Goal: Information Seeking & Learning: Learn about a topic

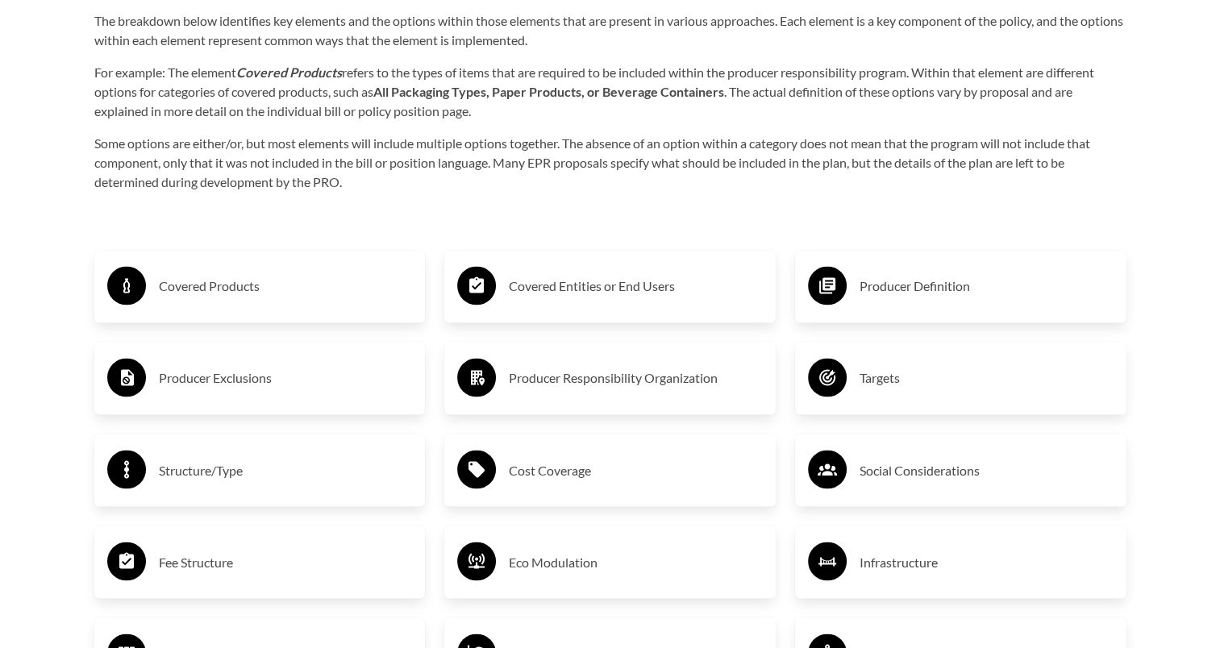
scroll to position [2606, 0]
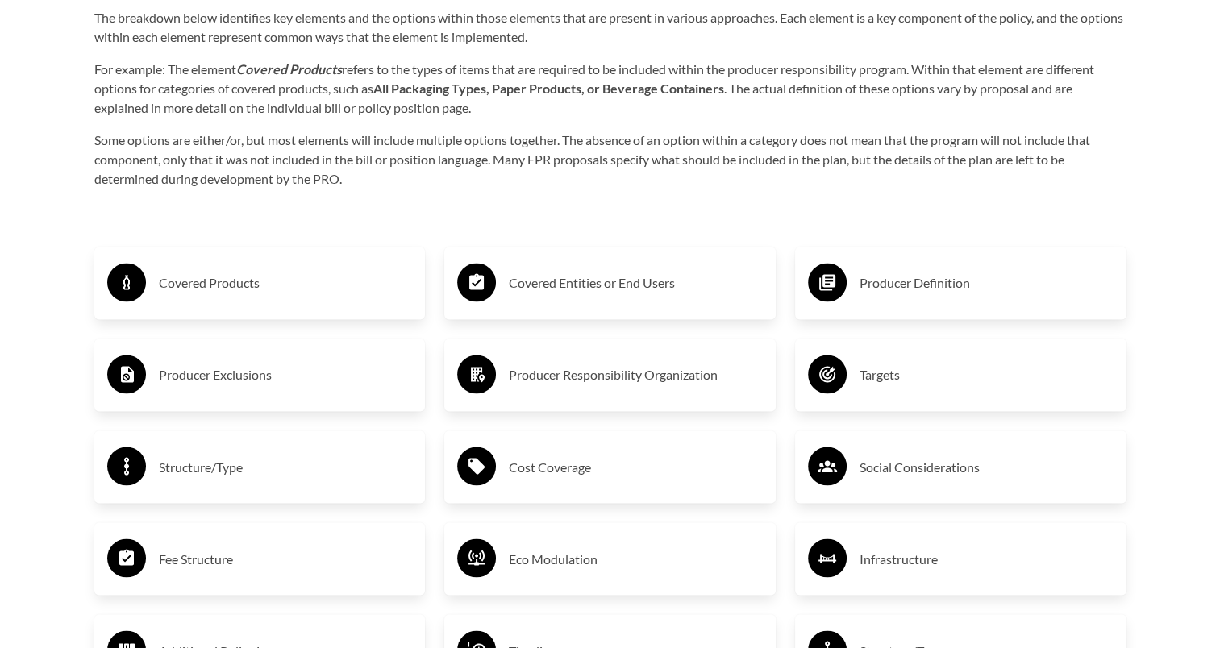
click at [193, 379] on h3 "Producer Exclusions" at bounding box center [286, 375] width 254 height 26
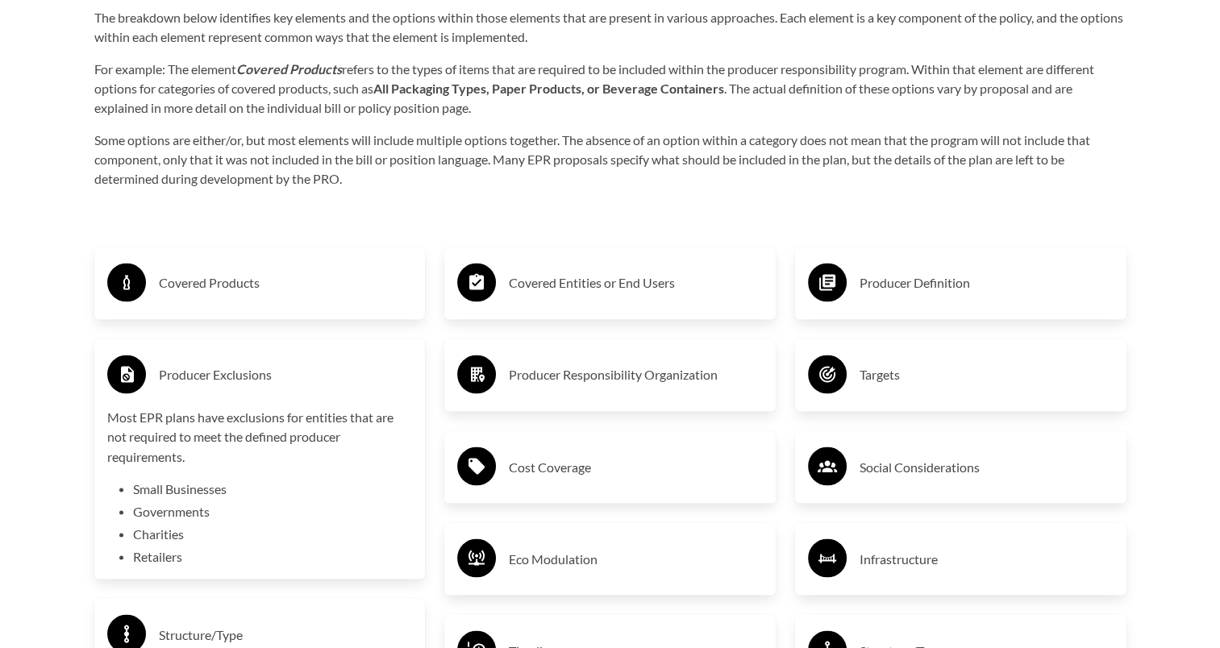
click at [193, 379] on h3 "Producer Exclusions" at bounding box center [286, 375] width 254 height 26
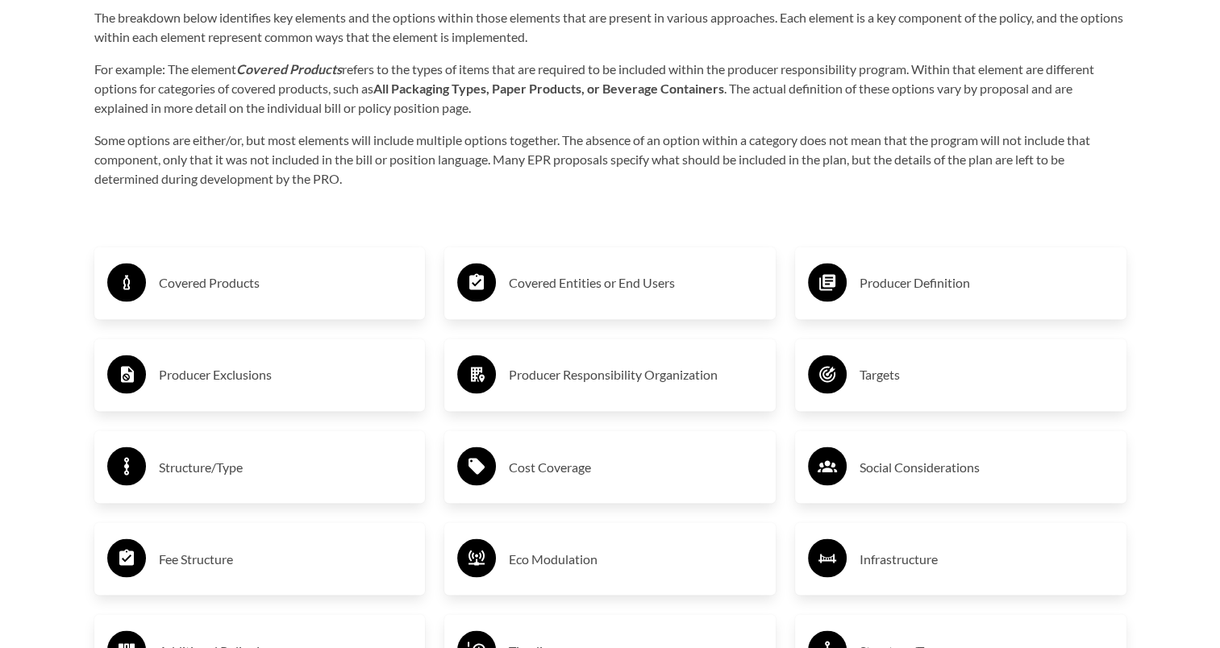
click at [232, 292] on h3 "Covered Products" at bounding box center [286, 283] width 254 height 26
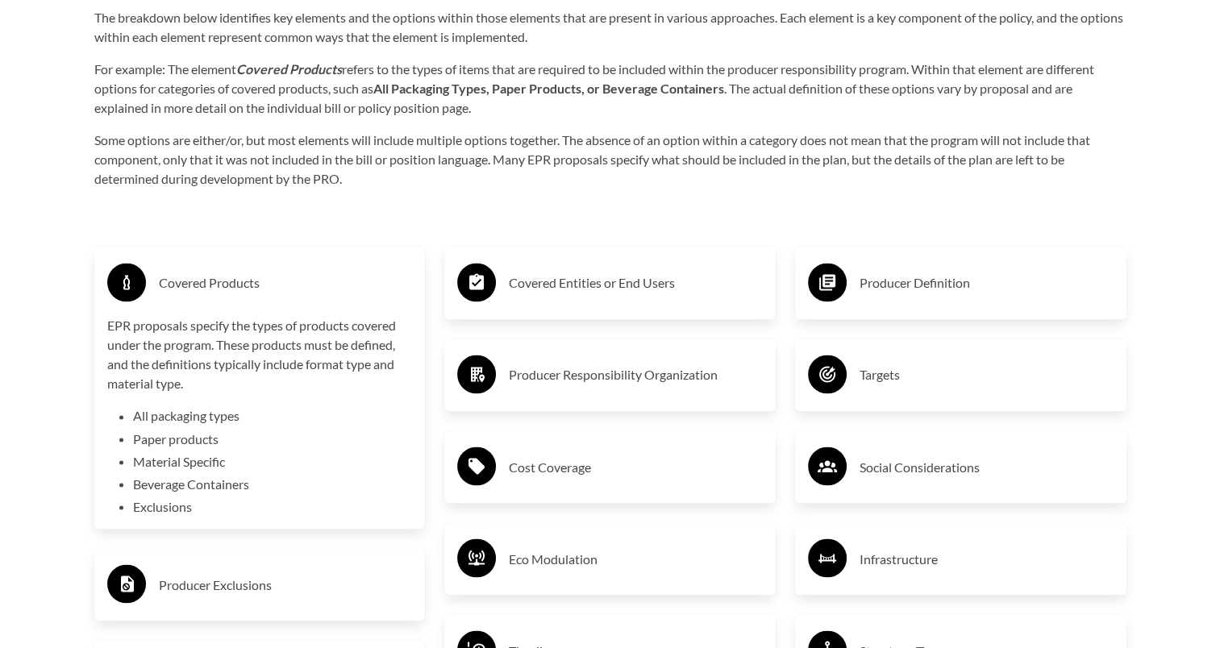
click at [232, 292] on h3 "Covered Products" at bounding box center [286, 283] width 254 height 26
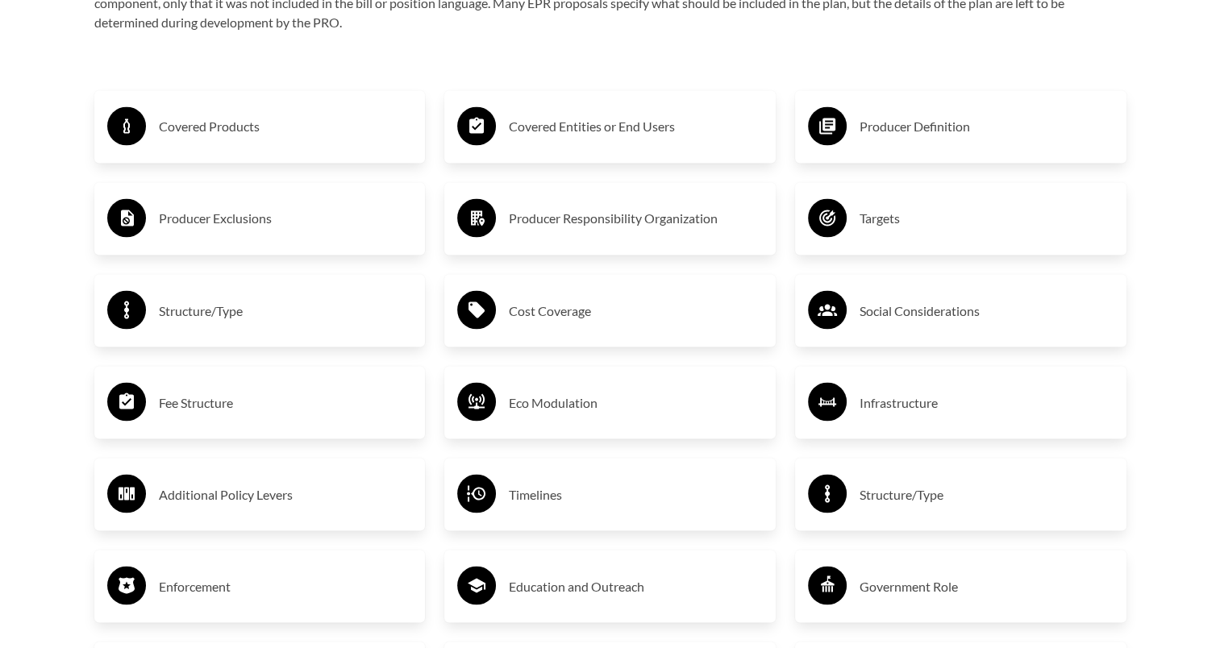
scroll to position [2764, 0]
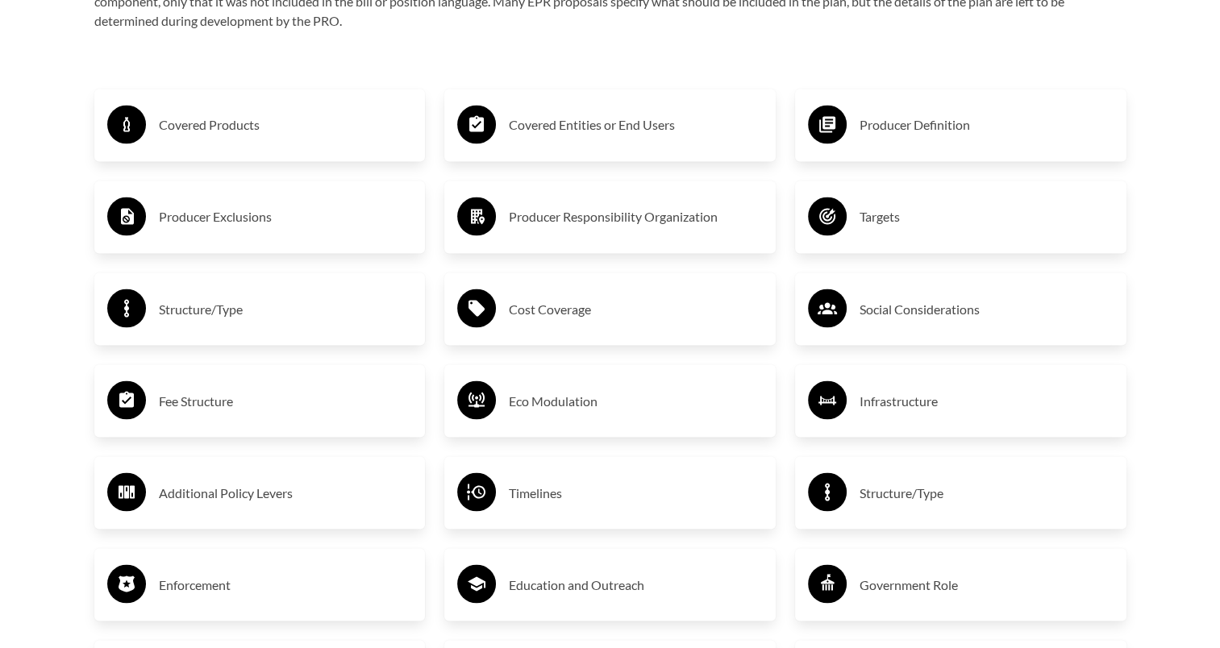
click at [323, 597] on h3 "Enforcement" at bounding box center [286, 585] width 254 height 26
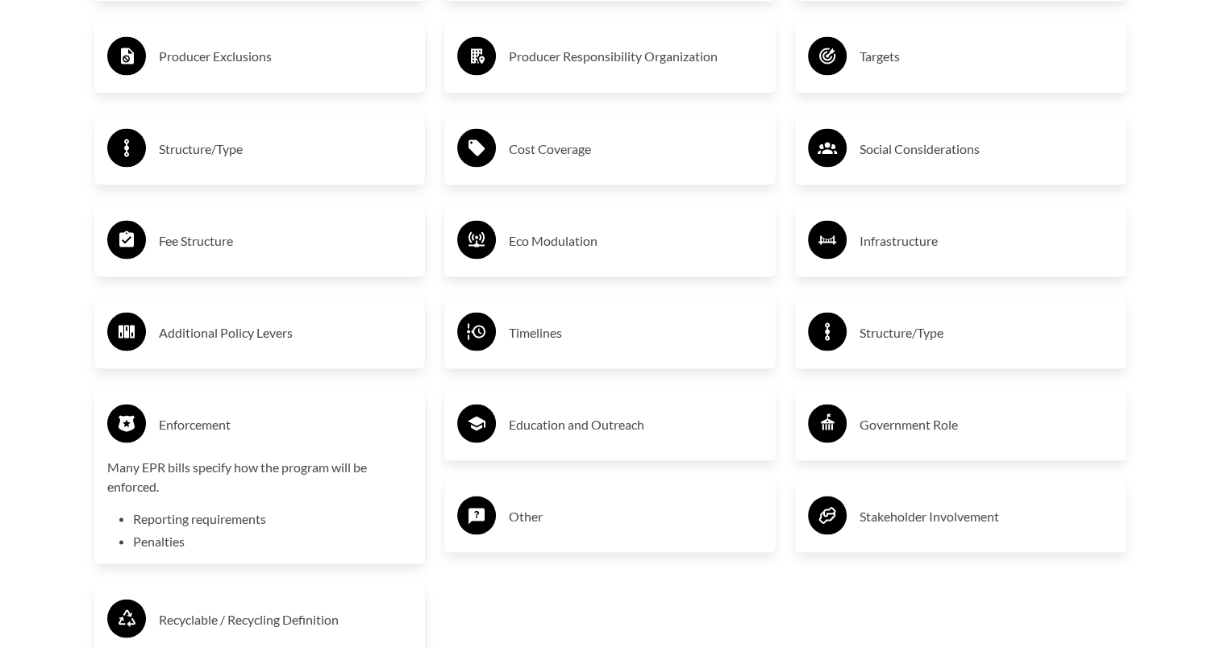
scroll to position [2928, 0]
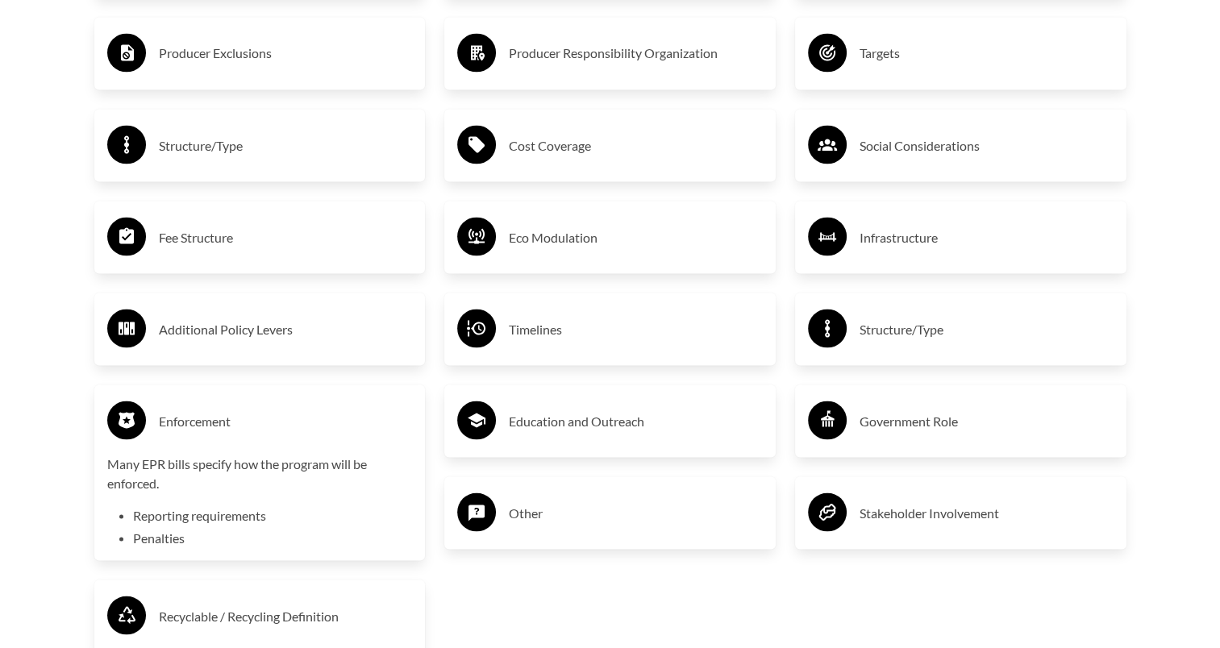
click at [266, 431] on h3 "Enforcement" at bounding box center [286, 421] width 254 height 26
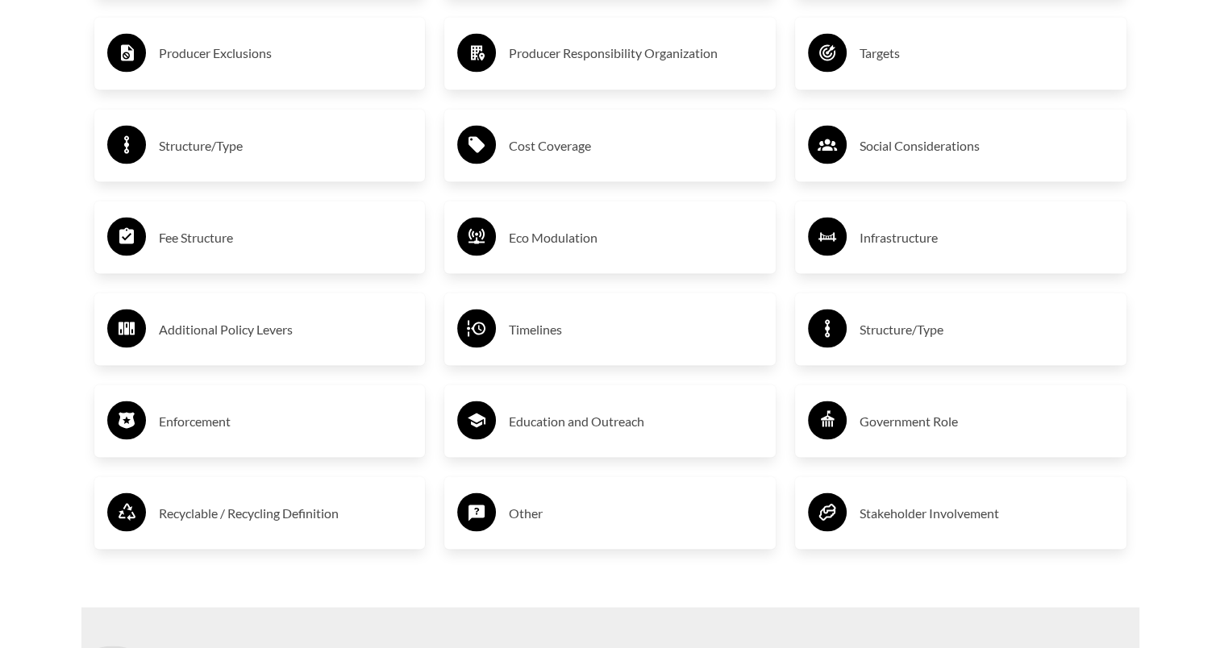
click at [273, 502] on h3 "Recyclable / Recycling Definition" at bounding box center [286, 513] width 254 height 26
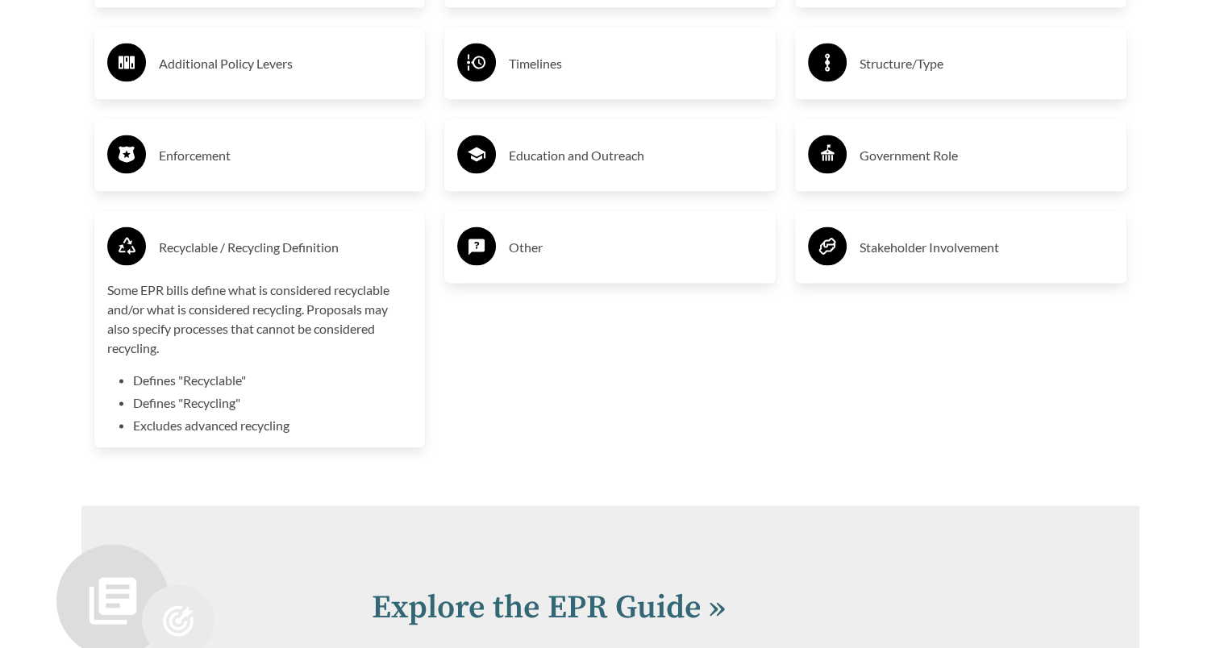
scroll to position [3213, 0]
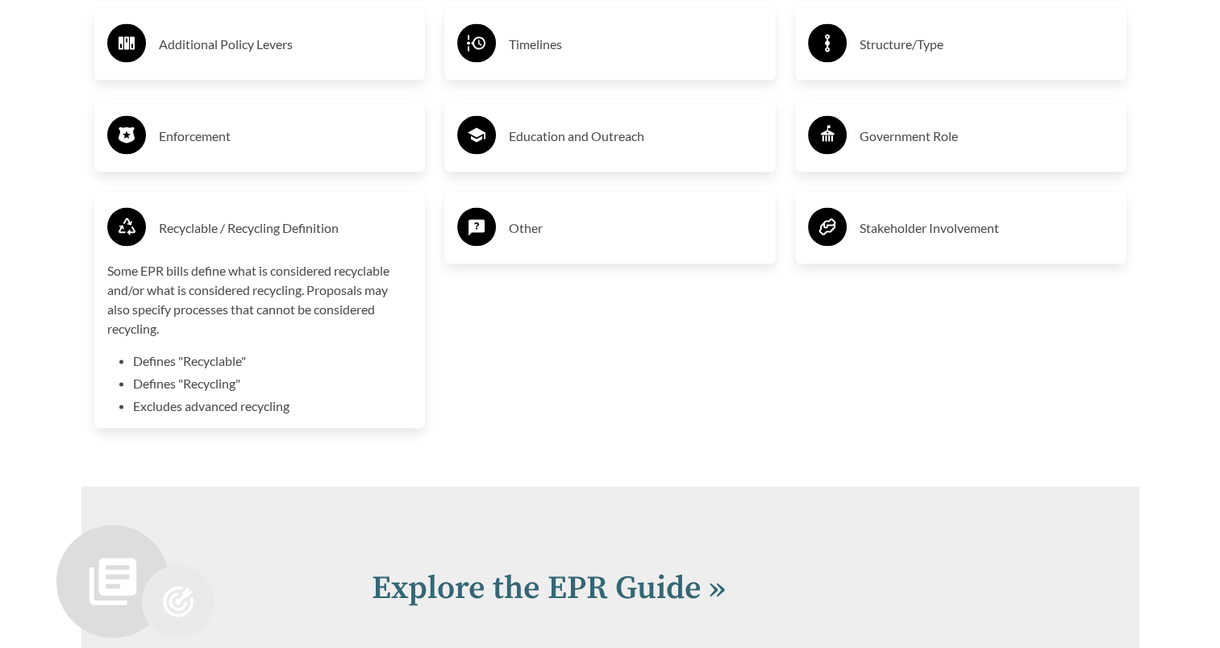
click at [308, 235] on h3 "Recyclable / Recycling Definition" at bounding box center [286, 228] width 254 height 26
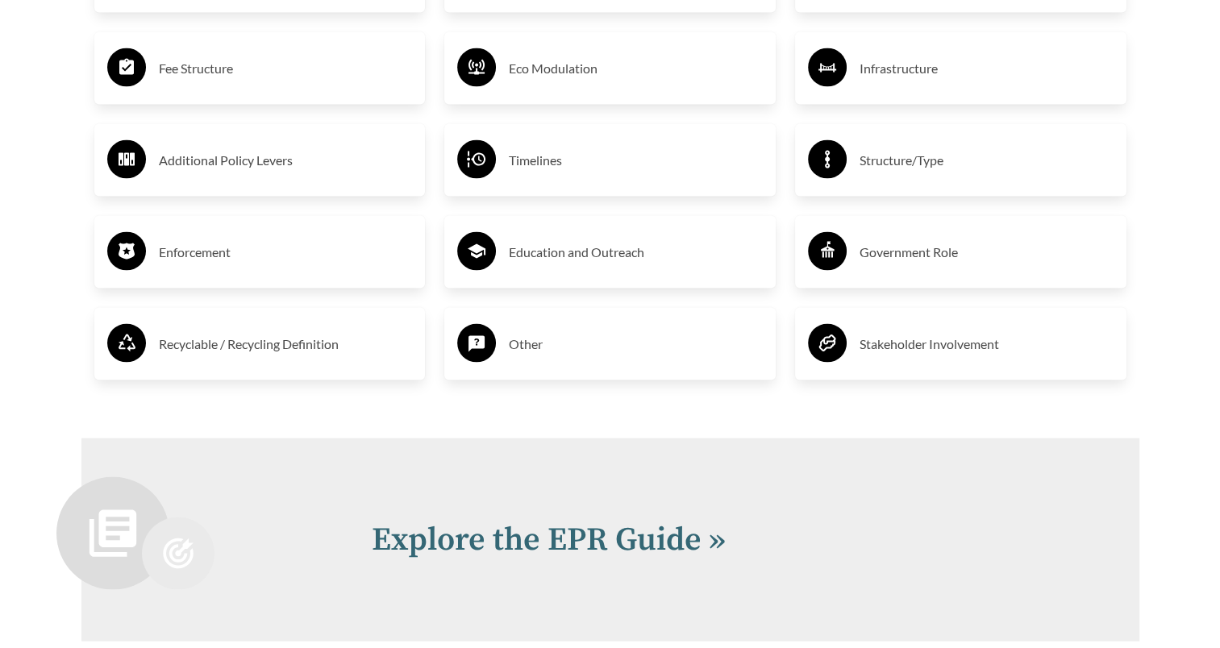
scroll to position [3074, 0]
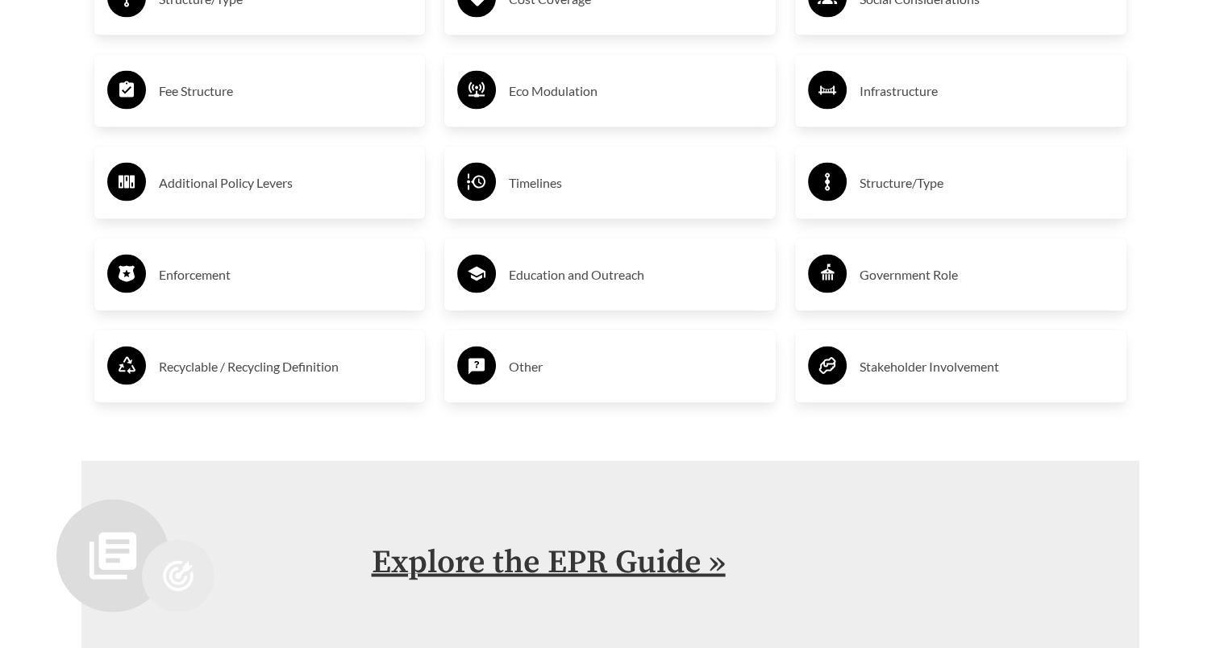
click at [498, 554] on link "Explore the EPR Guide »" at bounding box center [549, 563] width 354 height 40
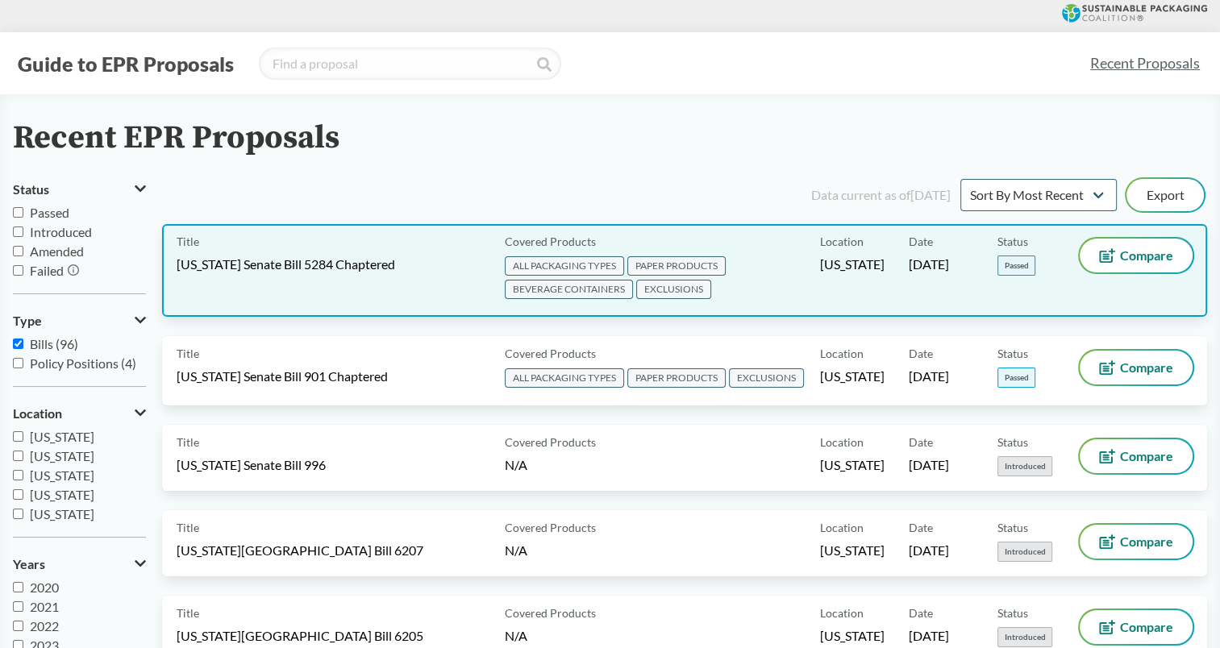
click at [421, 277] on div "Title [US_STATE] Senate Bill 5284 Chaptered" at bounding box center [338, 271] width 322 height 64
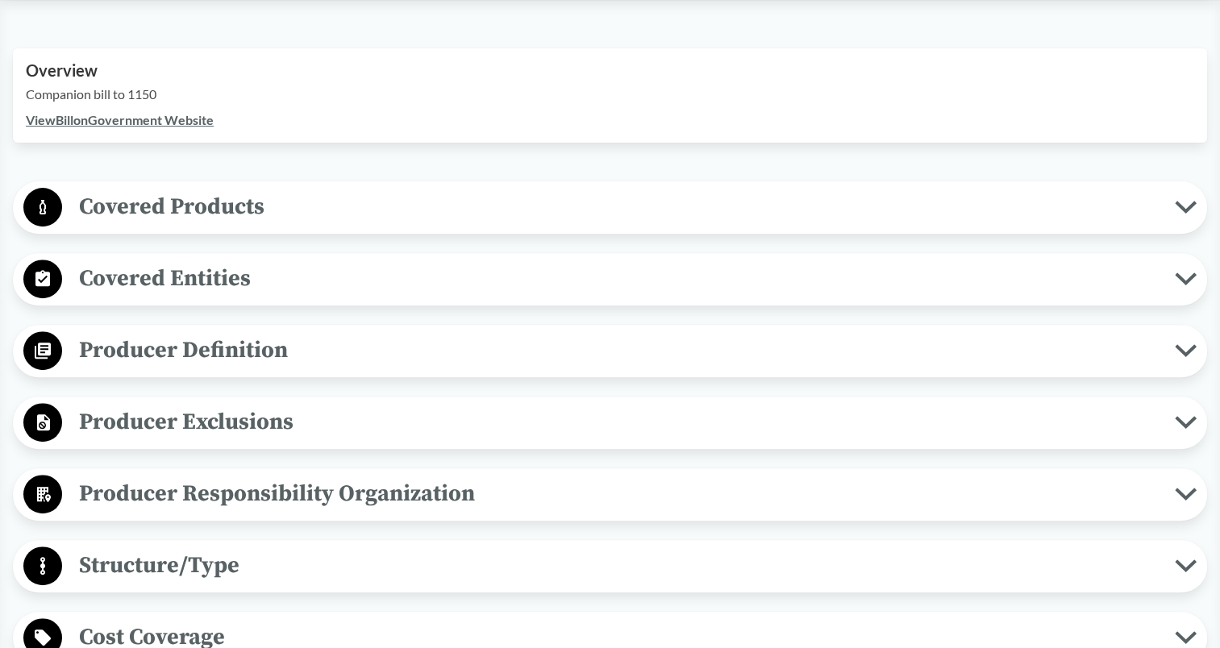
scroll to position [542, 0]
click at [226, 418] on span "Producer Exclusions" at bounding box center [618, 421] width 1113 height 36
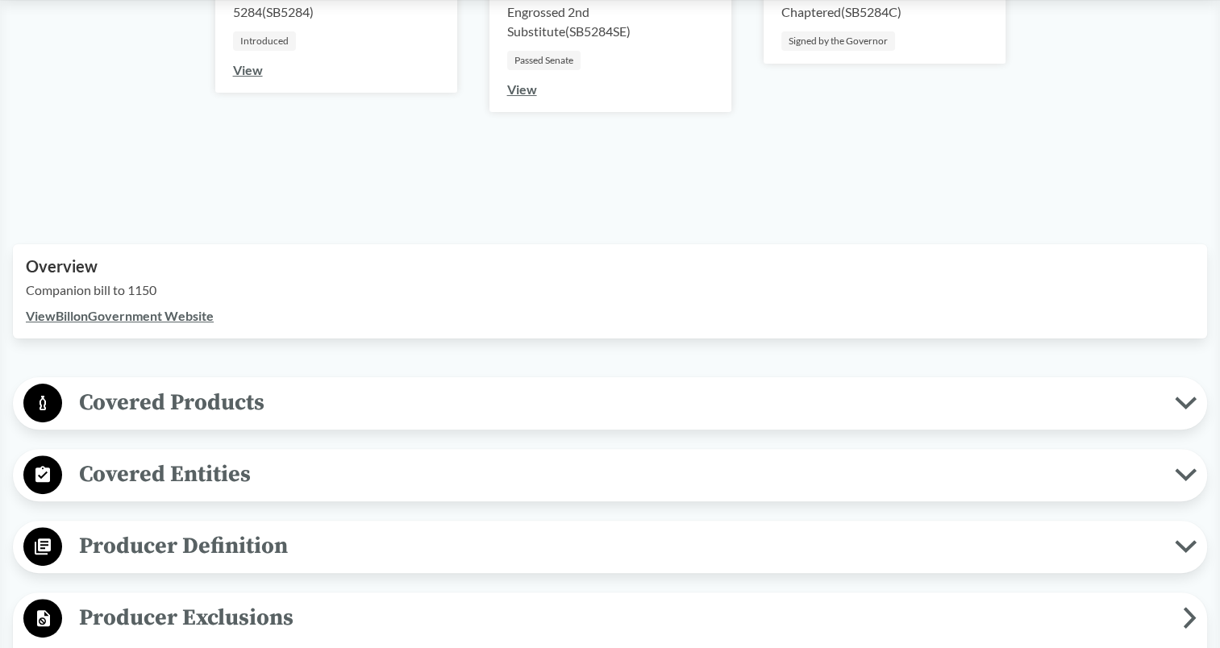
scroll to position [328, 0]
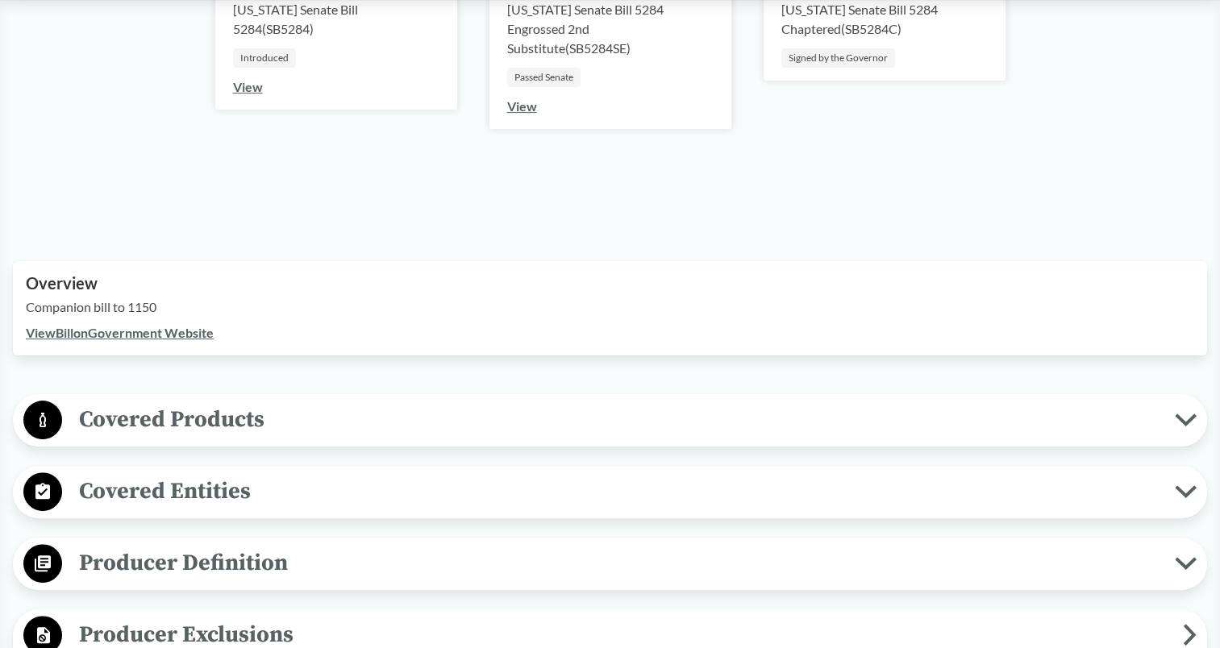
click at [223, 419] on span "Covered Products" at bounding box center [618, 420] width 1113 height 36
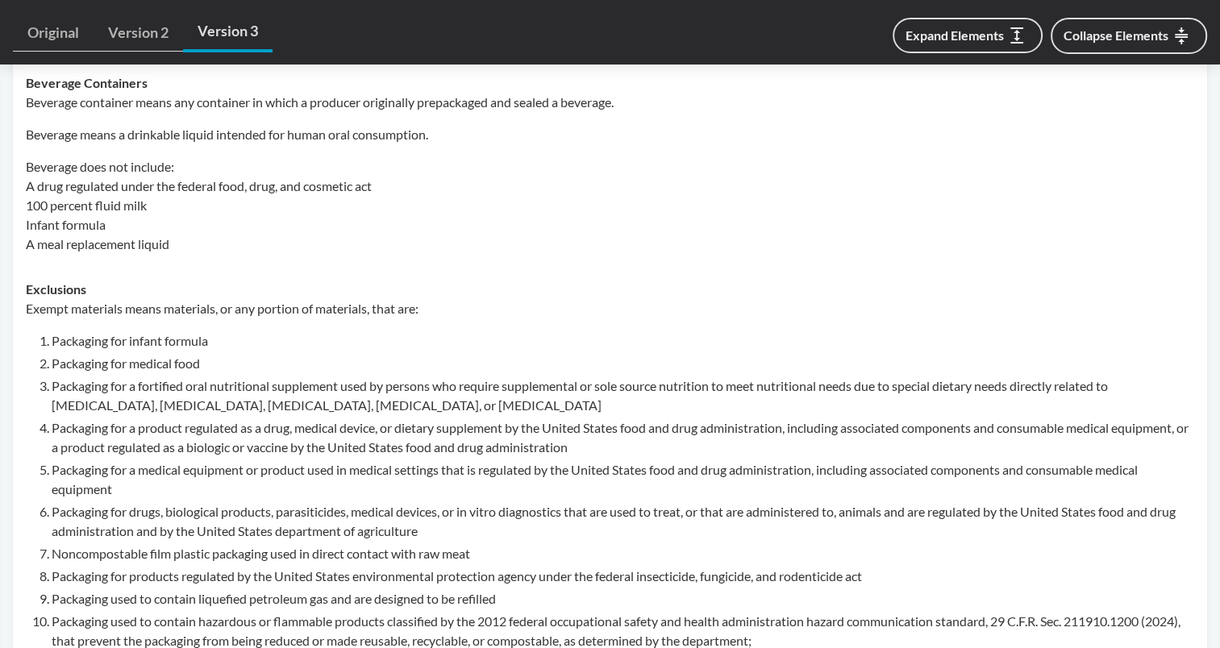
scroll to position [1032, 0]
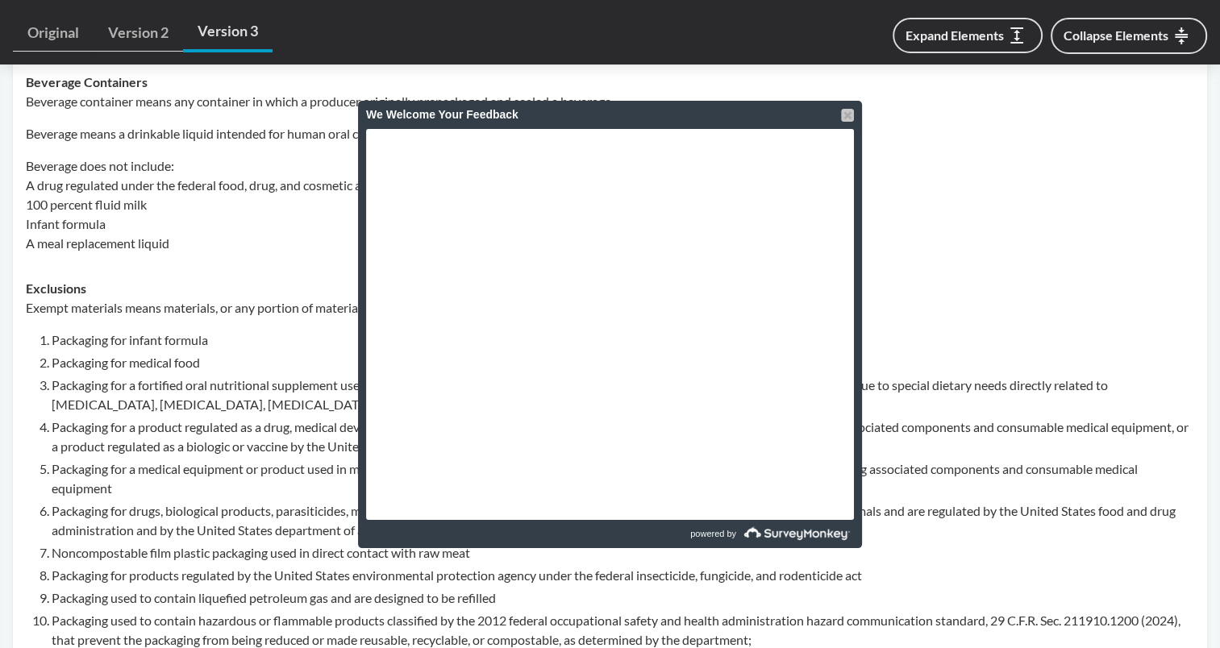
click at [849, 116] on div at bounding box center [847, 115] width 13 height 13
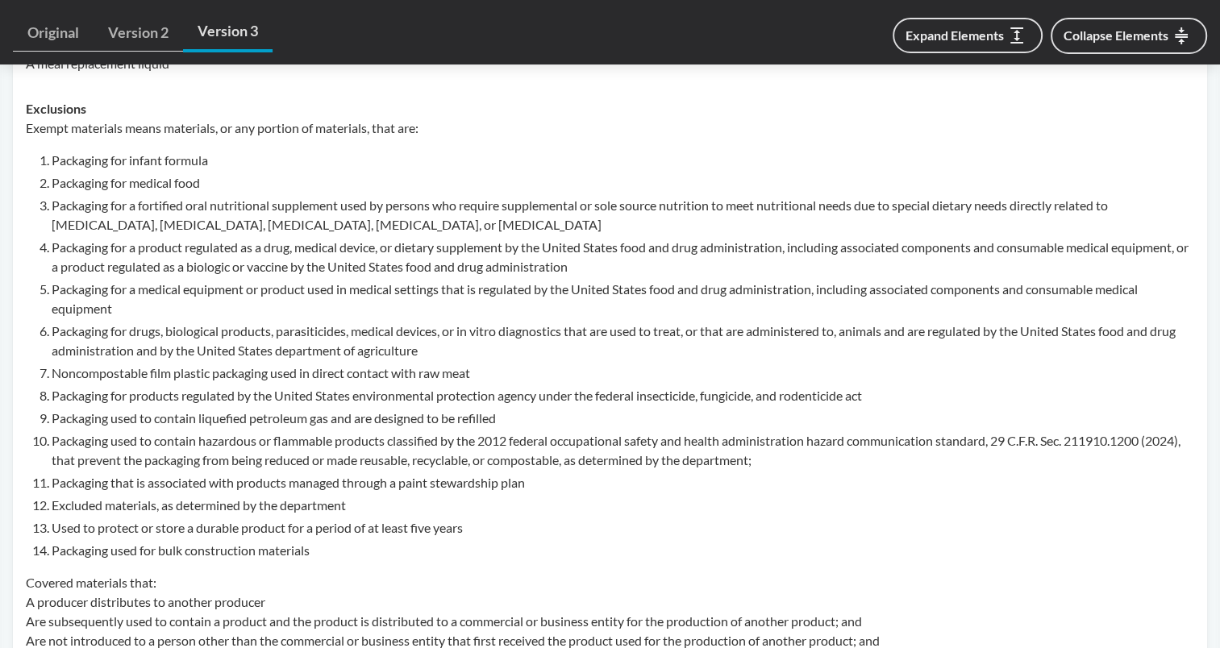
scroll to position [1219, 0]
